Goal: Task Accomplishment & Management: Use online tool/utility

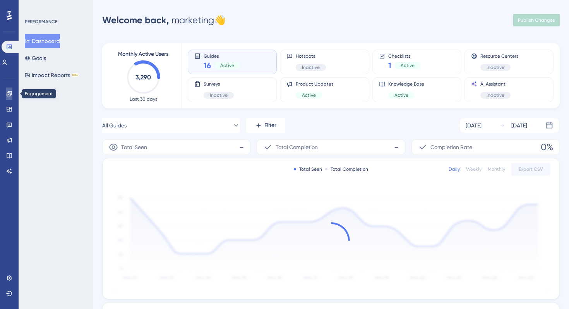
click at [8, 95] on icon at bounding box center [9, 94] width 6 height 6
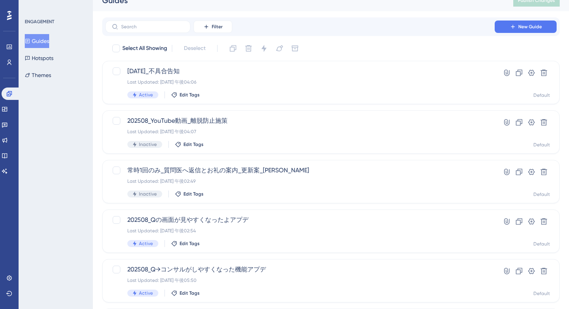
scroll to position [19, 0]
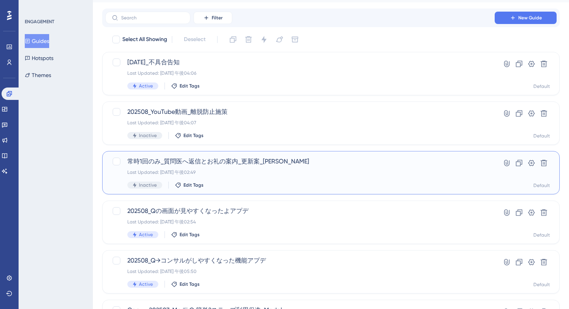
click at [238, 178] on div "常時1回のみ_質問医へ返信とお礼の案内_更新案_[PERSON_NAME] Updated: [DATE] 午後02:49 Inactive Edit Tags" at bounding box center [299, 173] width 345 height 32
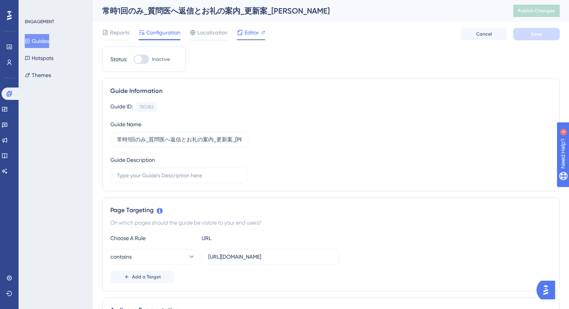
click at [245, 33] on span "Editor" at bounding box center [252, 32] width 14 height 9
